Goal: Task Accomplishment & Management: Use online tool/utility

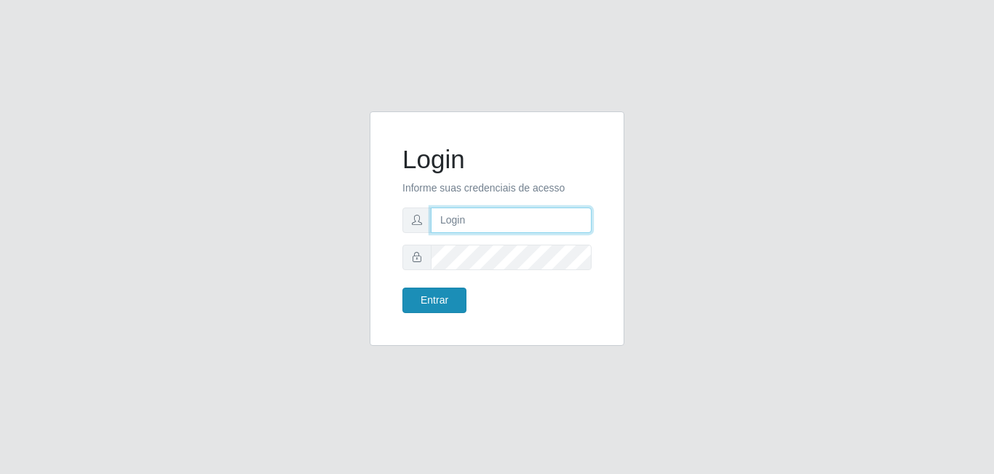
type input "[EMAIL_ADDRESS][DOMAIN_NAME]"
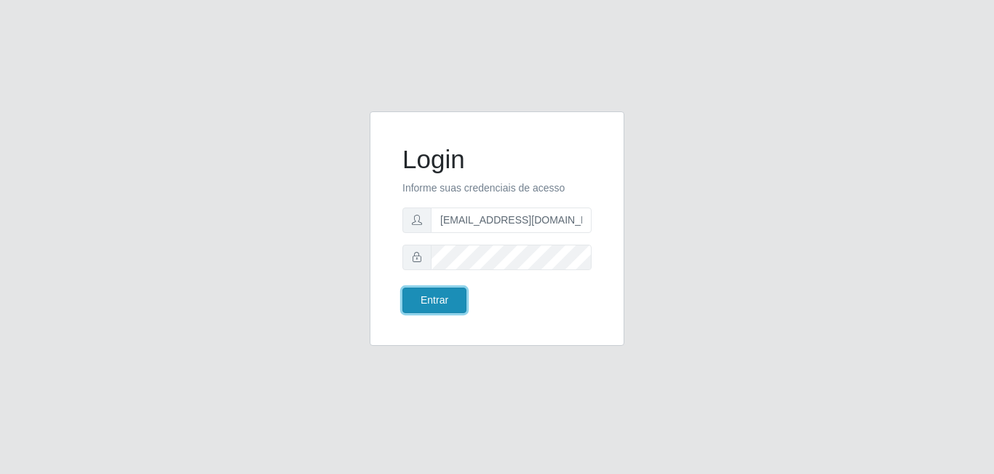
click at [426, 304] on button "Entrar" at bounding box center [434, 299] width 64 height 25
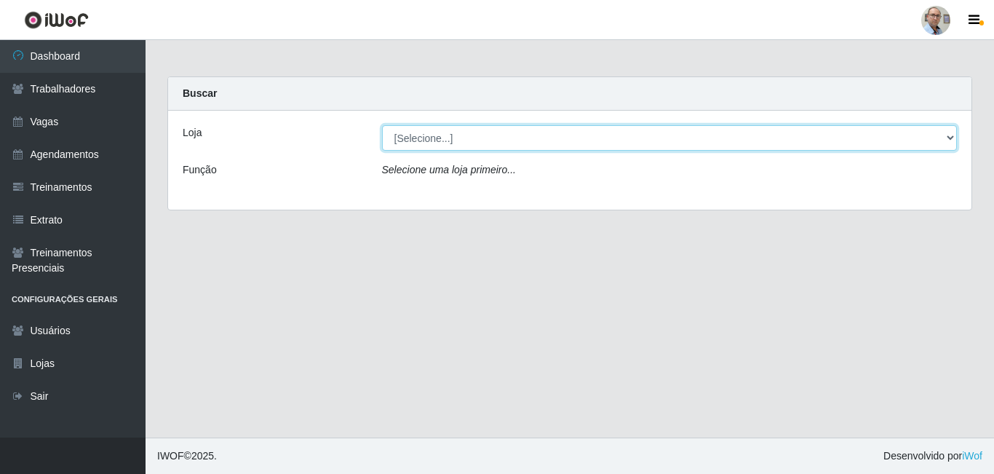
click at [949, 137] on select "[Selecione...] Mar Vermelho - Loja 04" at bounding box center [669, 137] width 575 height 25
select select "251"
click at [382, 125] on select "[Selecione...] Mar Vermelho - Loja 04" at bounding box center [669, 137] width 575 height 25
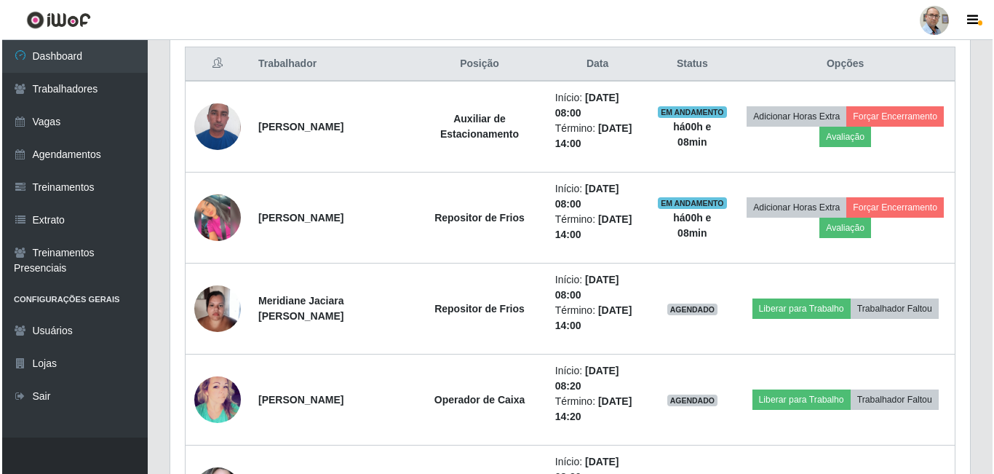
scroll to position [582, 0]
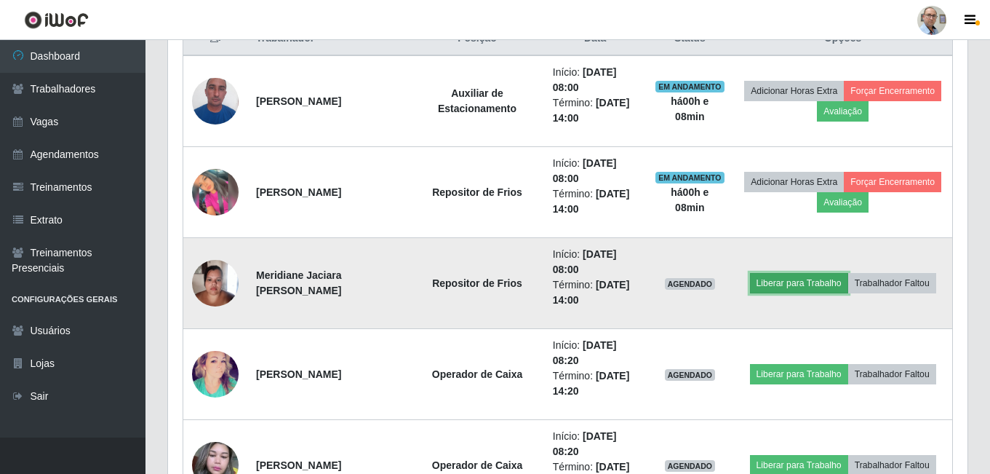
click at [821, 284] on button "Liberar para Trabalho" at bounding box center [799, 283] width 98 height 20
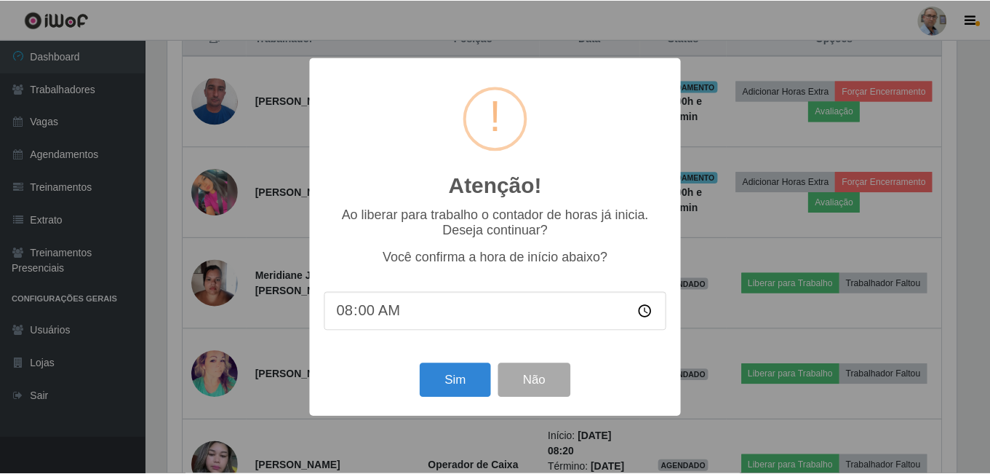
scroll to position [302, 792]
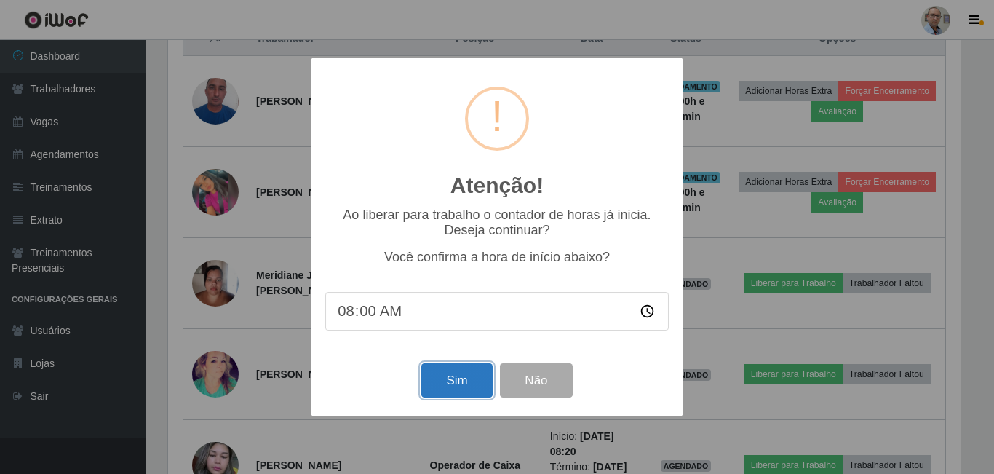
click at [456, 386] on button "Sim" at bounding box center [456, 380] width 71 height 34
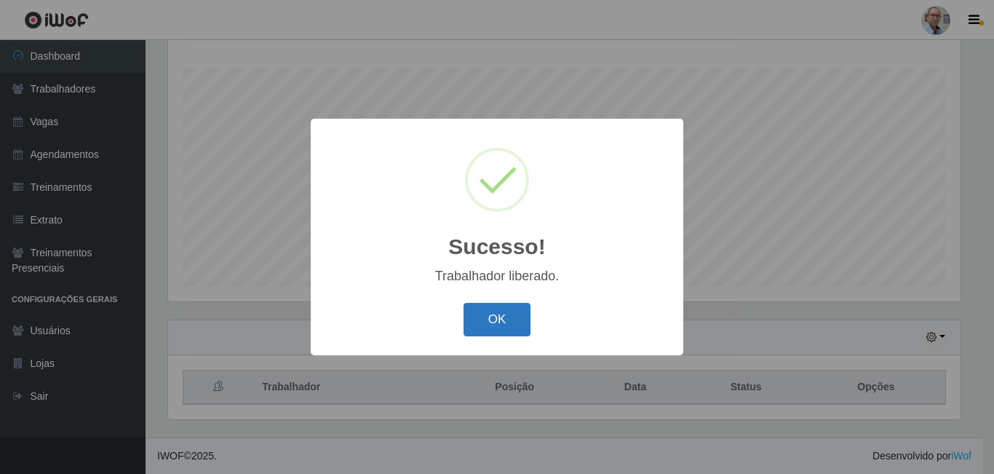
click at [500, 325] on button "OK" at bounding box center [497, 320] width 68 height 34
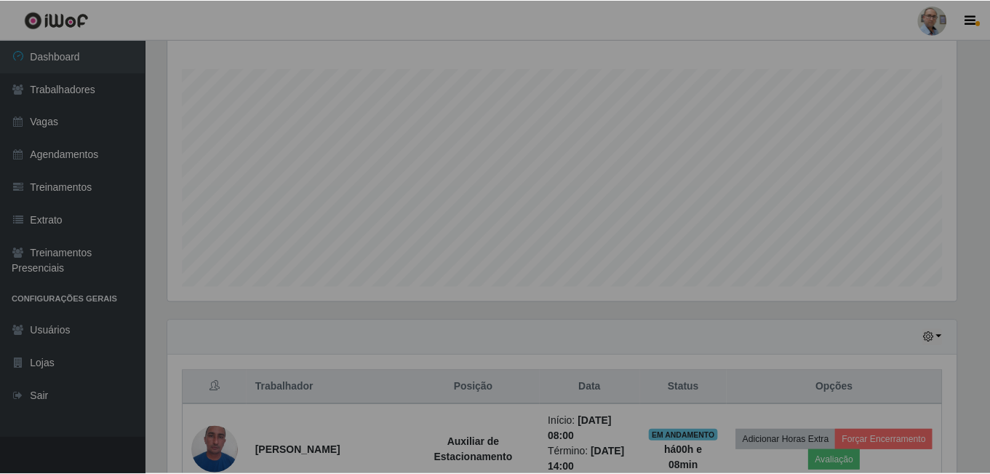
scroll to position [302, 800]
